Goal: Transaction & Acquisition: Purchase product/service

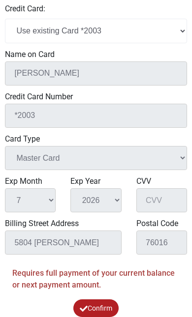
scroll to position [319, 0]
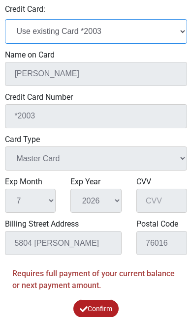
click at [25, 34] on select "Add New Credit Card Use existing Card *2003" at bounding box center [96, 31] width 182 height 24
select select "add_new"
select select
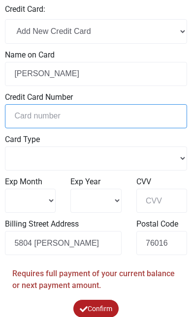
click at [116, 117] on input "tel" at bounding box center [96, 116] width 182 height 24
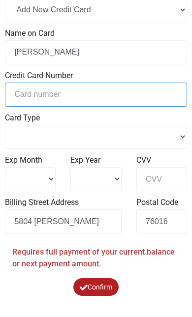
select select
type input "5"
select select
type input "51"
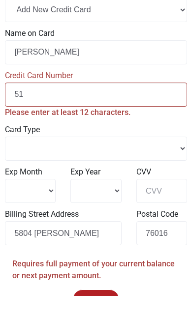
select select
type input "517"
select select
type input "5172"
select select
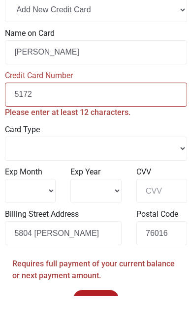
type input "51727"
select select
type input "517279"
select select
type input "5172790"
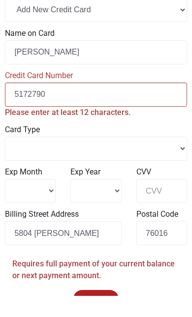
select select
type input "51727900"
select select
type input "517279006"
select select
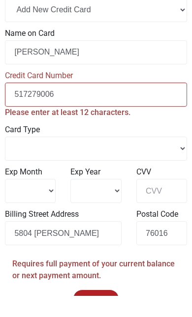
type input "5172790061"
select select
type input "51727900613"
select select
type input "517279006130"
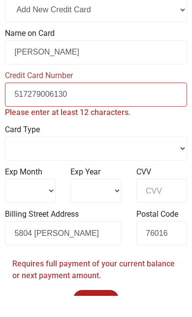
scroll to position [329, 0]
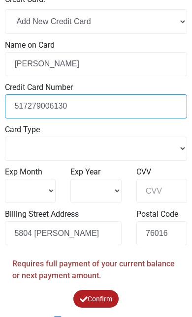
select select
type input "5172790061302"
select select
type input "51727900613020"
select select
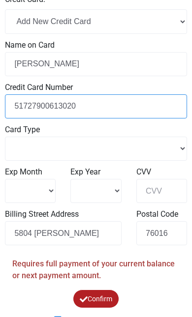
type input "517279006130200"
select select
type input "[CREDIT_CARD_NUMBER]"
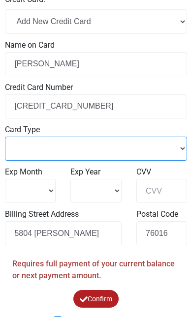
click at [17, 149] on select "Master Card Visa American Express Discover" at bounding box center [96, 149] width 182 height 24
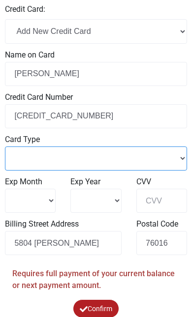
select select "Master Card"
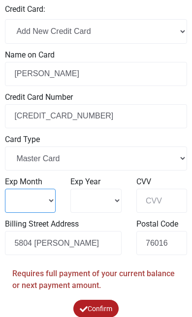
click at [24, 197] on select "1 2 3 4" at bounding box center [30, 201] width 51 height 24
click at [28, 199] on select "1 2 3 4" at bounding box center [30, 201] width 51 height 24
select select "7"
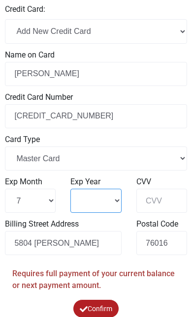
click at [99, 197] on select "2025 2026 2027 2028" at bounding box center [95, 201] width 51 height 24
click at [108, 194] on select "2025 2026 2027 2028" at bounding box center [95, 201] width 51 height 24
select select "2026"
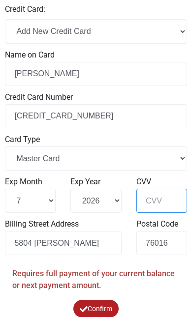
click at [165, 196] on input "CVV" at bounding box center [161, 201] width 51 height 24
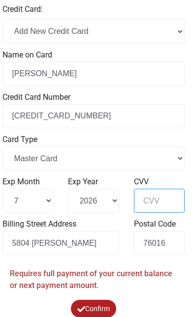
click at [153, 200] on input "CVV" at bounding box center [159, 201] width 51 height 24
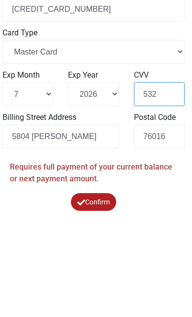
type input "532"
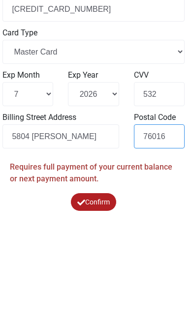
click at [164, 231] on input "76016" at bounding box center [159, 243] width 51 height 24
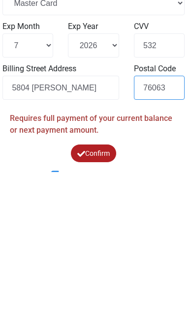
type input "76063"
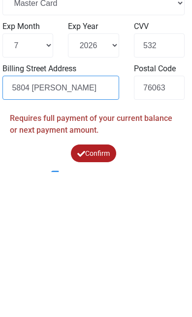
click at [59, 221] on input "5804 [PERSON_NAME]" at bounding box center [60, 233] width 116 height 24
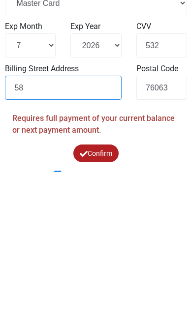
type input "5"
type input "[STREET_ADDRESS]"
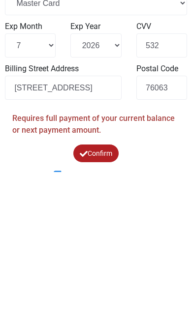
click at [84, 288] on button "Confirm" at bounding box center [95, 298] width 53 height 21
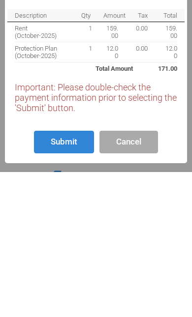
scroll to position [319, 0]
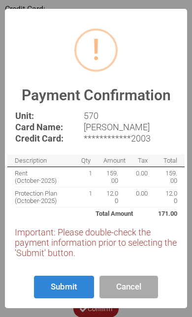
click at [77, 299] on button "Submit" at bounding box center [64, 287] width 60 height 23
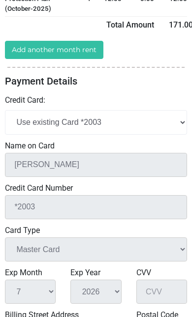
scroll to position [244, 0]
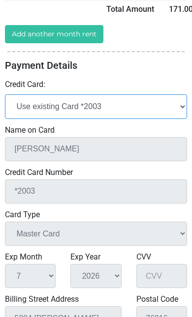
click at [27, 106] on select "Add New Credit Card Use existing Card *2003" at bounding box center [96, 106] width 182 height 24
select select "add_new"
select select
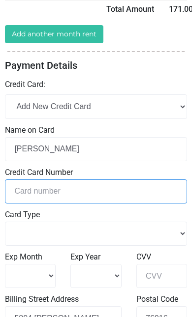
click at [27, 194] on input "tel" at bounding box center [96, 191] width 182 height 24
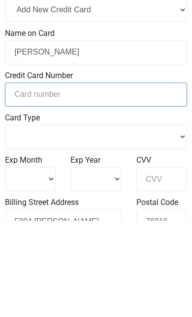
select select
type input "5"
select select
type input "51"
select select
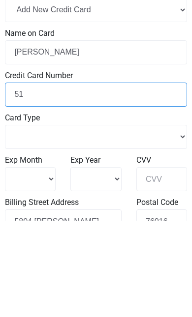
type input "517"
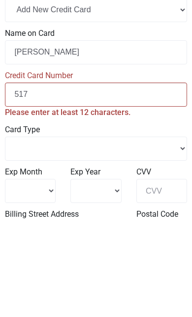
select select
type input "5172"
select select
type input "51727"
select select
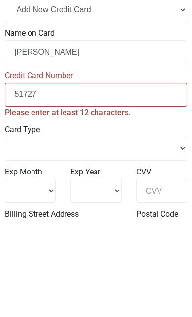
type input "517279"
select select
type input "5172790"
select select
type input "51727900"
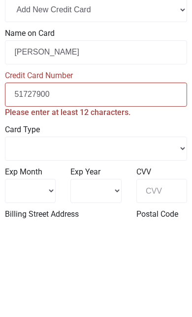
select select
type input "517279006"
select select
type input "5172790061"
select select
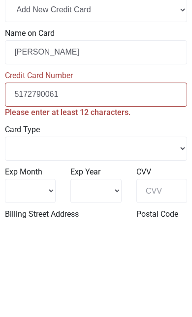
type input "51727900613"
select select
type input "517279006130"
select select
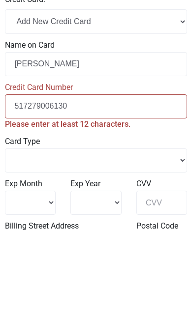
type input "5172790061302"
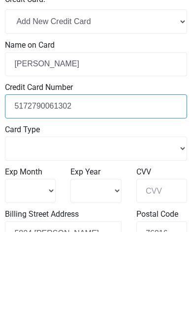
select select
type input "51727900613020"
select select
type input "517279006130200"
select select
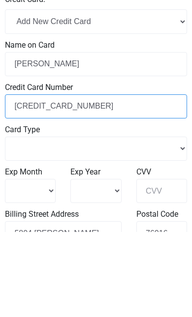
type input "[CREDIT_CARD_NUMBER]"
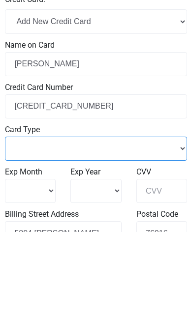
click at [18, 222] on select "Master Card Visa American Express Discover" at bounding box center [96, 234] width 182 height 24
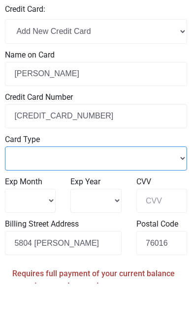
select select "Master Card"
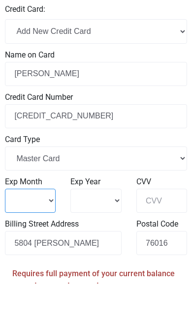
click at [29, 222] on select "1 2 3 4" at bounding box center [30, 234] width 51 height 24
click at [24, 222] on select "1 2 3 4" at bounding box center [30, 234] width 51 height 24
select select "7"
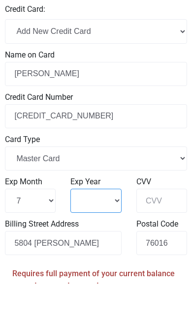
click at [114, 222] on select "2025 2026 2027 2028" at bounding box center [95, 234] width 51 height 24
select select "2026"
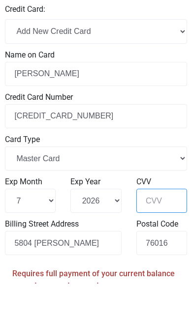
click at [164, 222] on input "CVV" at bounding box center [161, 234] width 51 height 24
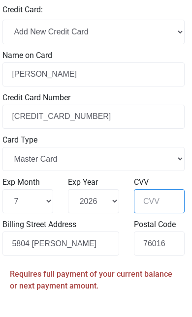
click at [164, 214] on input "CVV" at bounding box center [159, 226] width 51 height 24
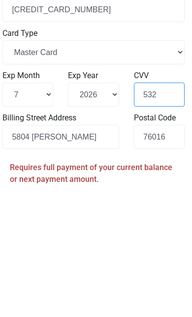
type input "532"
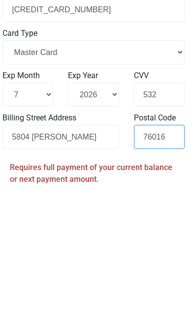
click at [169, 257] on input "76016" at bounding box center [159, 269] width 51 height 24
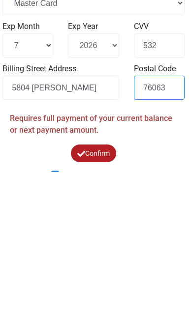
type input "76063"
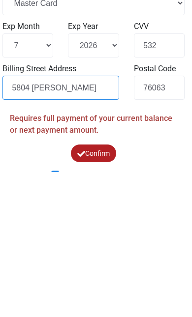
click at [63, 221] on input "5804 [PERSON_NAME]" at bounding box center [60, 233] width 116 height 24
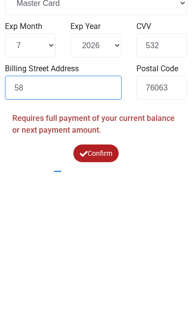
type input "5"
type input "[STREET_ADDRESS]"
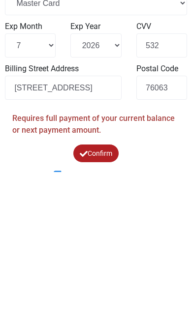
click at [112, 289] on button "Confirm" at bounding box center [95, 298] width 47 height 19
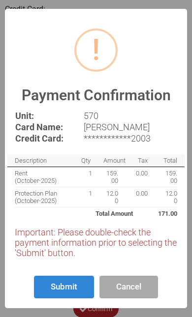
click at [67, 299] on button "Submit" at bounding box center [64, 287] width 60 height 23
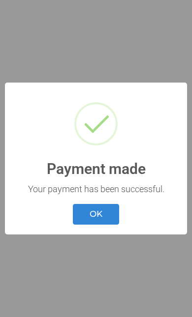
click at [112, 218] on button "OK" at bounding box center [96, 214] width 46 height 21
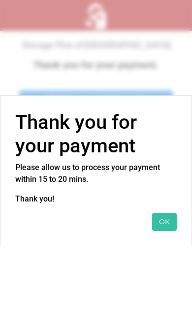
click at [171, 222] on button "OK" at bounding box center [164, 222] width 25 height 18
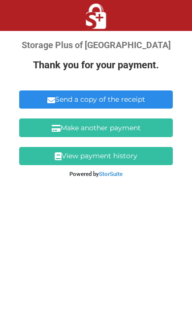
click at [148, 160] on link "View payment history" at bounding box center [95, 156] width 153 height 18
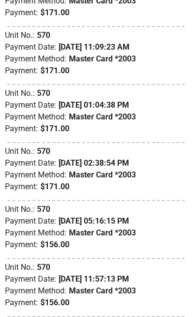
scroll to position [126, 0]
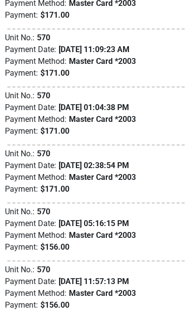
click at [127, 233] on p "Master Card *2003" at bounding box center [102, 235] width 67 height 12
click at [73, 246] on div "Payment: $156.00" at bounding box center [96, 247] width 182 height 12
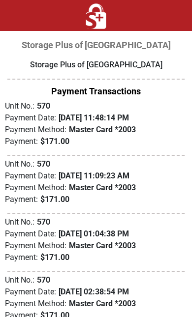
scroll to position [53, 0]
